Goal: Information Seeking & Learning: Learn about a topic

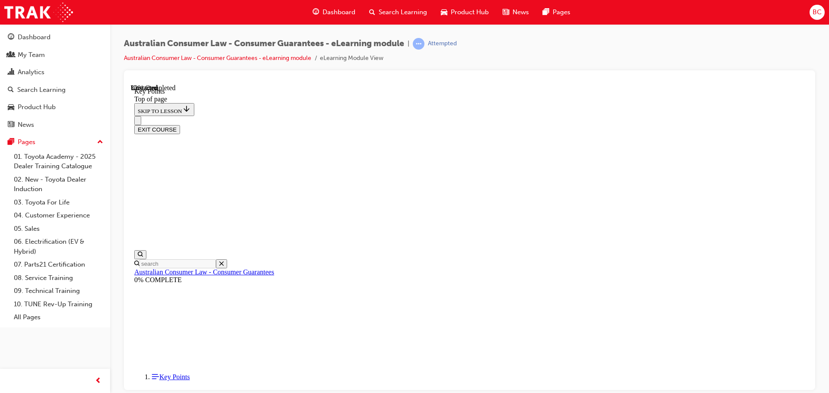
scroll to position [372, 0]
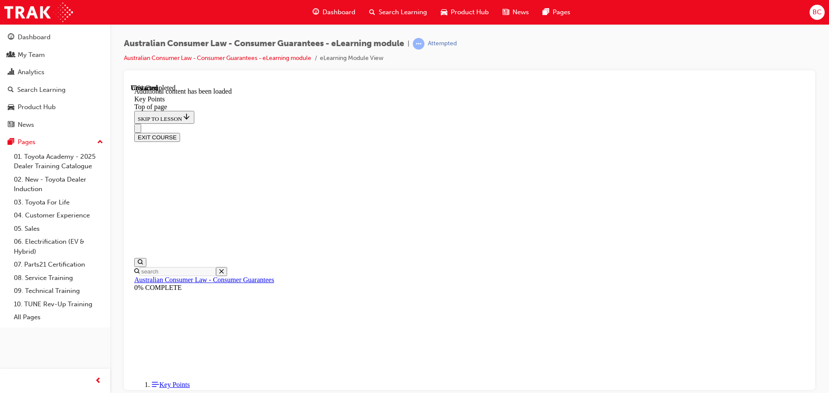
scroll to position [985, 0]
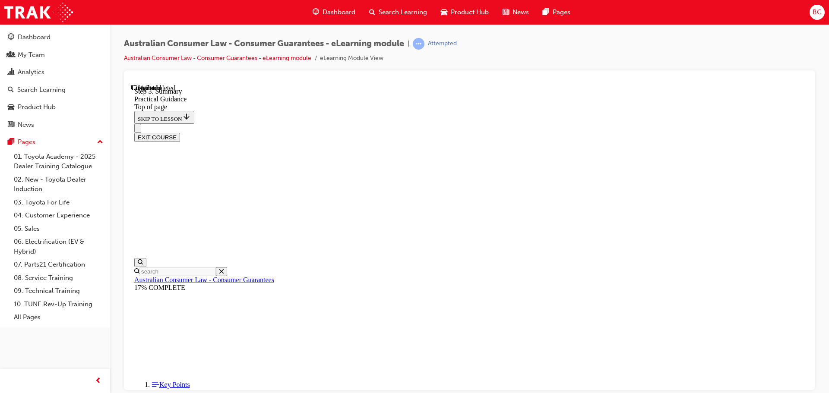
scroll to position [125, 0]
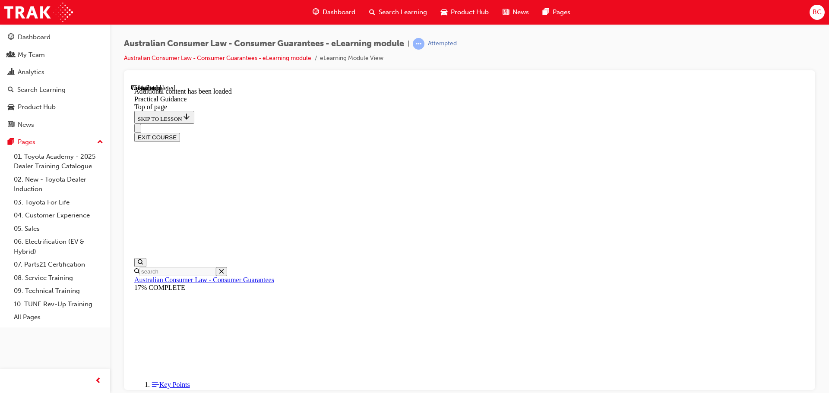
scroll to position [1559, 0]
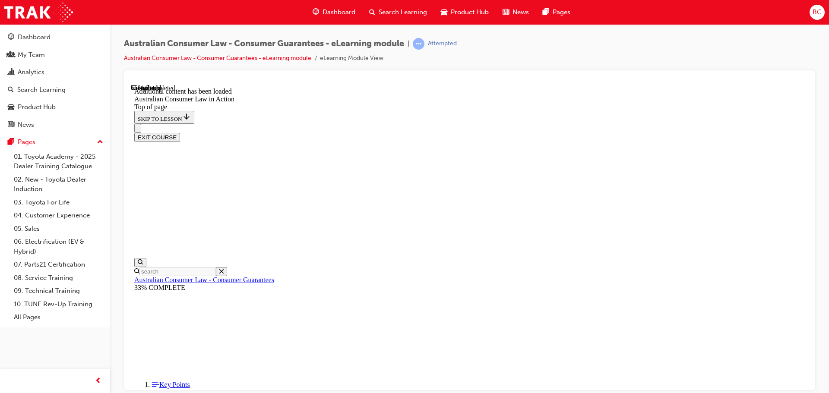
scroll to position [1251, 0]
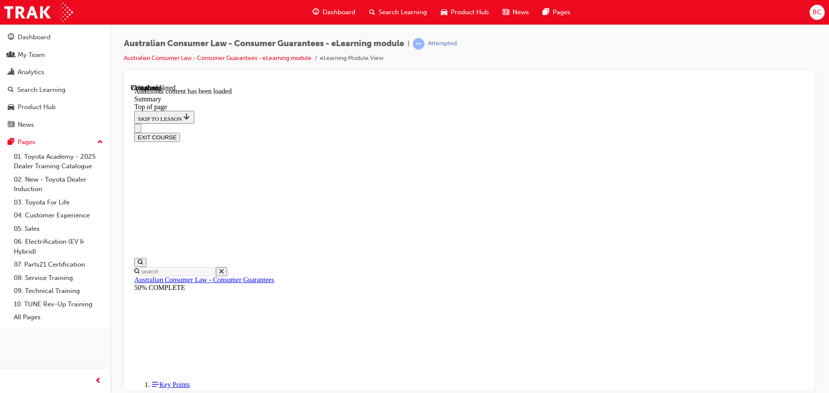
scroll to position [797, 0]
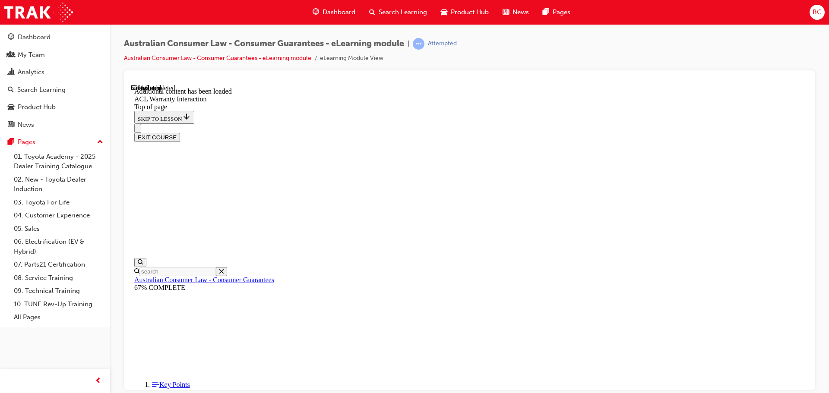
scroll to position [528, 0]
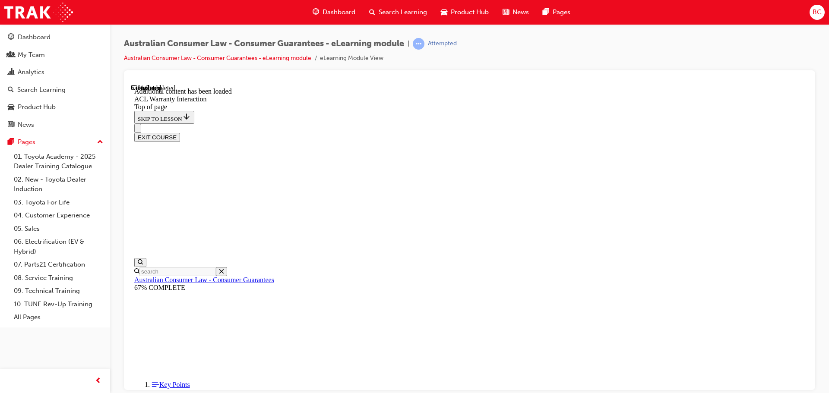
click at [180, 133] on button "EXIT COURSE" at bounding box center [157, 137] width 46 height 9
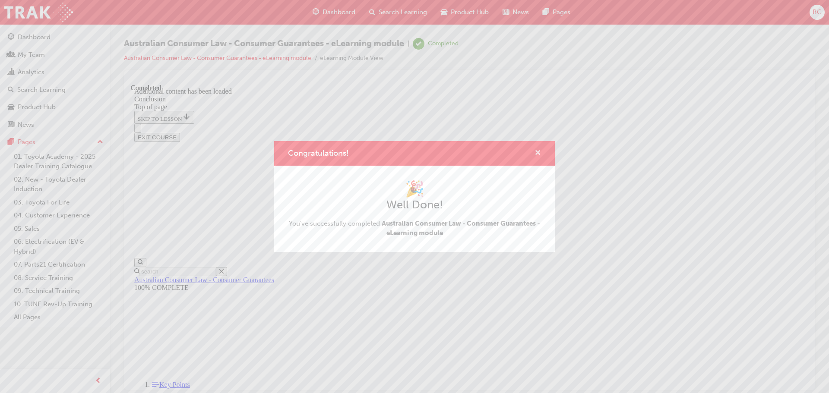
click at [535, 151] on span "cross-icon" at bounding box center [538, 154] width 6 height 8
